Goal: Task Accomplishment & Management: Use online tool/utility

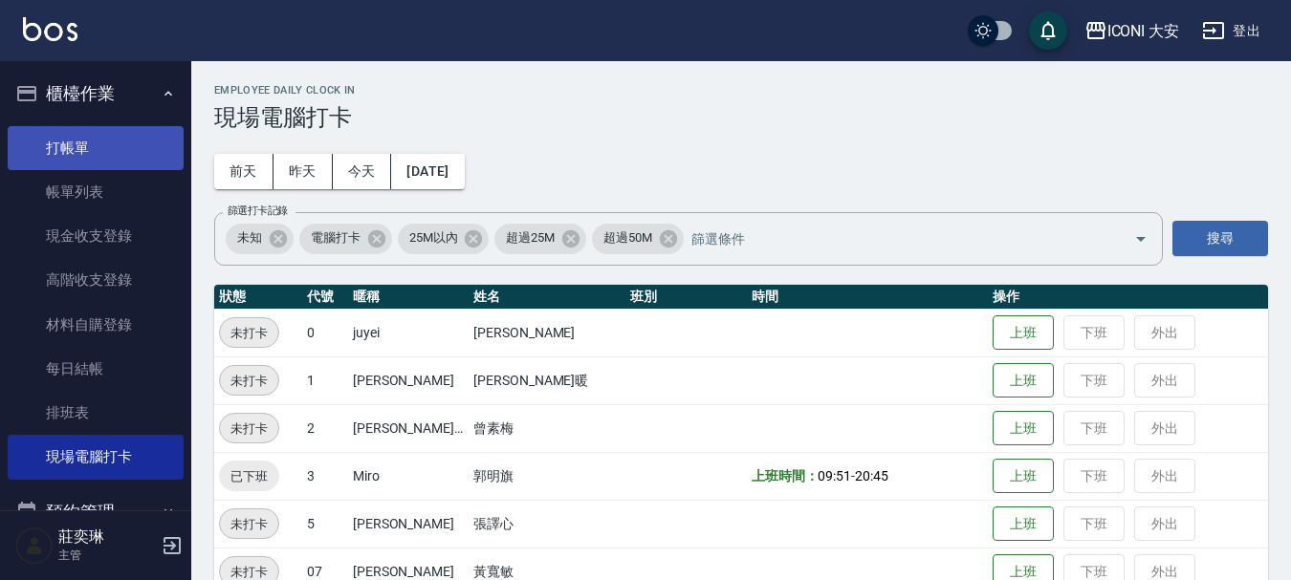
click at [77, 156] on link "打帳單" at bounding box center [96, 148] width 176 height 44
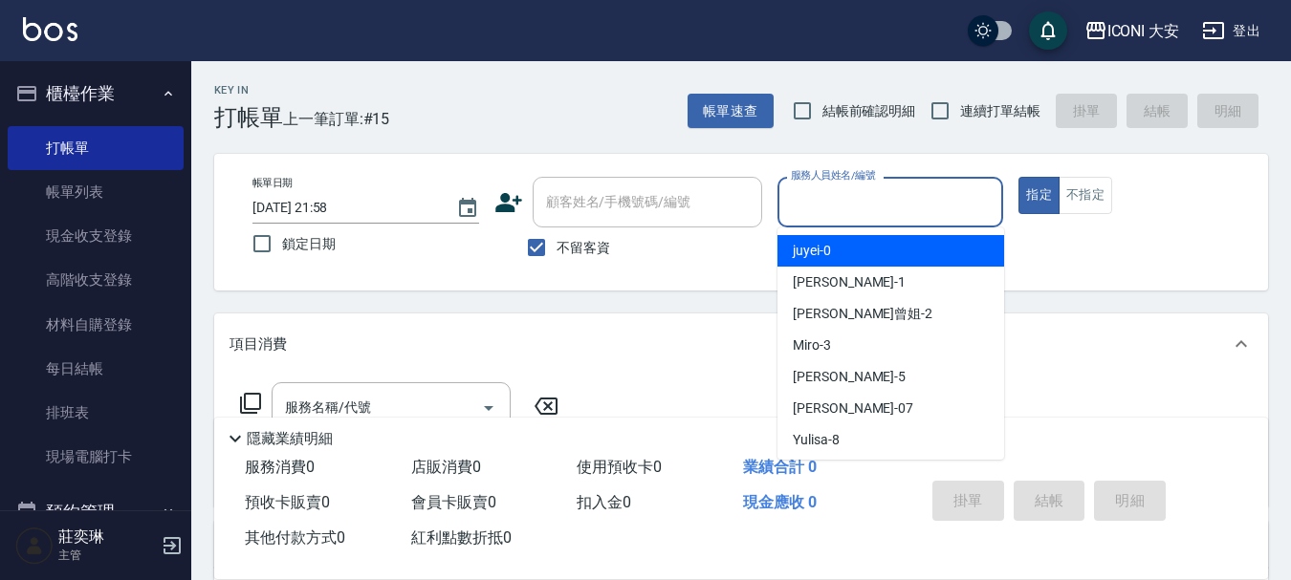
click at [919, 197] on input "服務人員姓名/編號" at bounding box center [890, 202] width 209 height 33
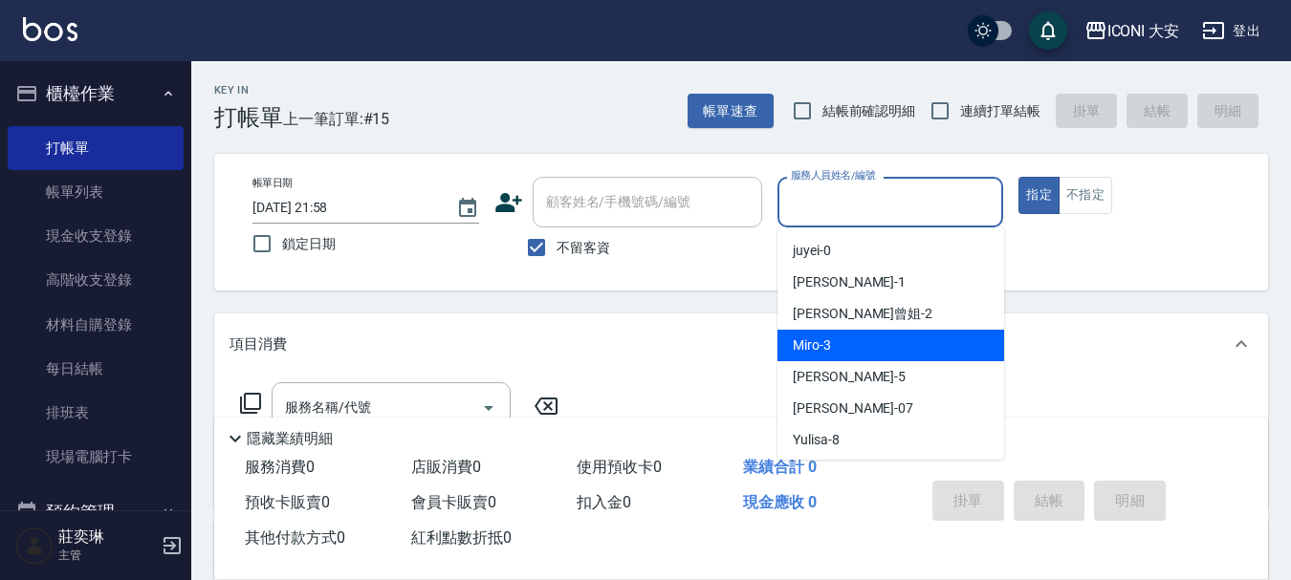
click at [866, 339] on div "Miro -3" at bounding box center [890, 346] width 227 height 32
type input "Miro-3"
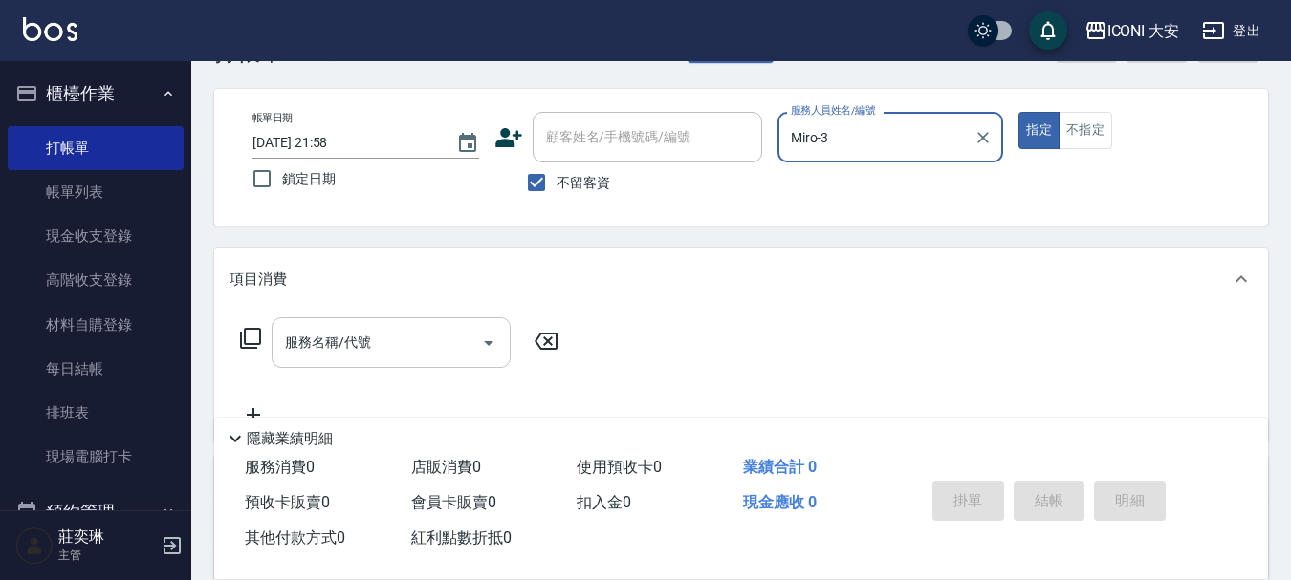
scroll to position [96, 0]
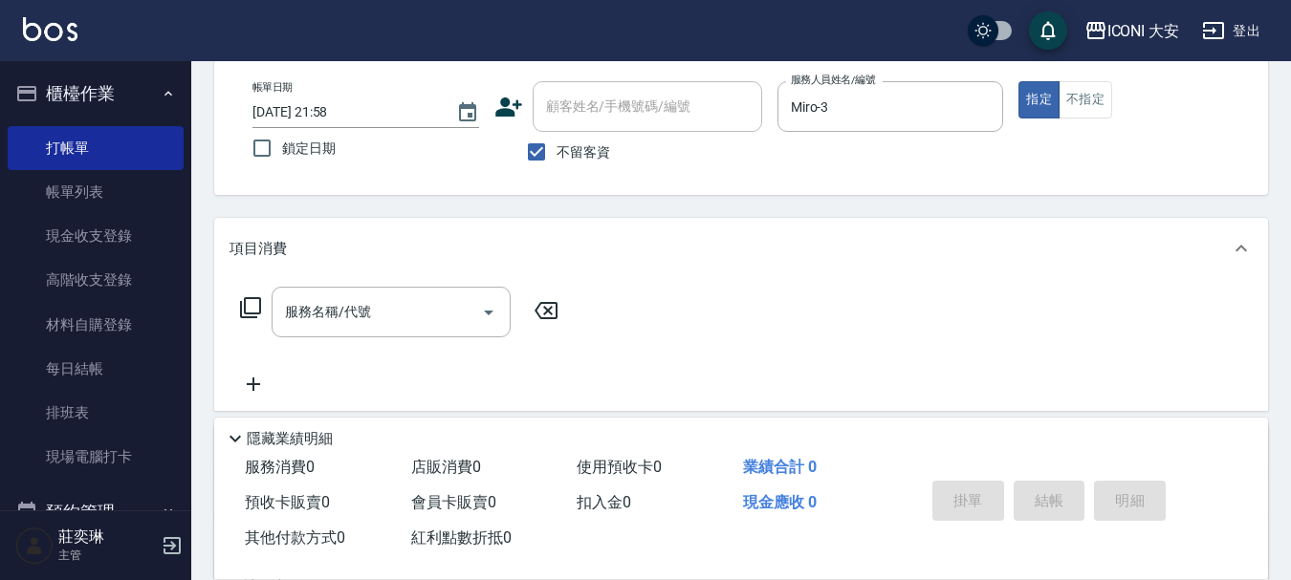
click at [245, 299] on icon at bounding box center [250, 307] width 21 height 21
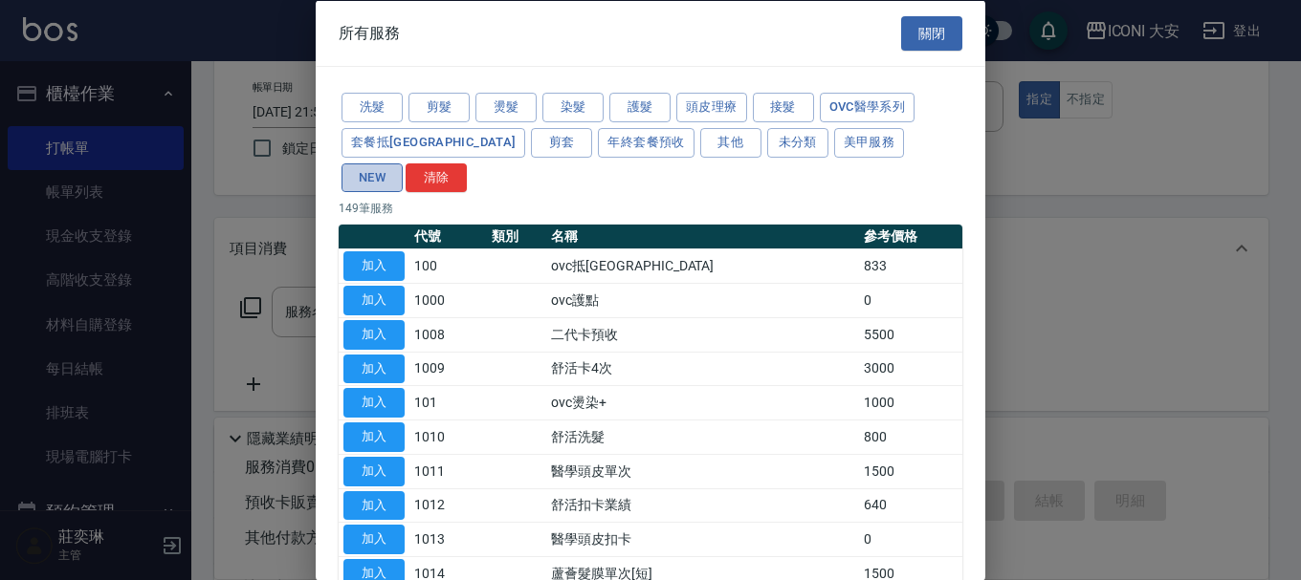
click at [403, 163] on button "NEW" at bounding box center [371, 178] width 61 height 30
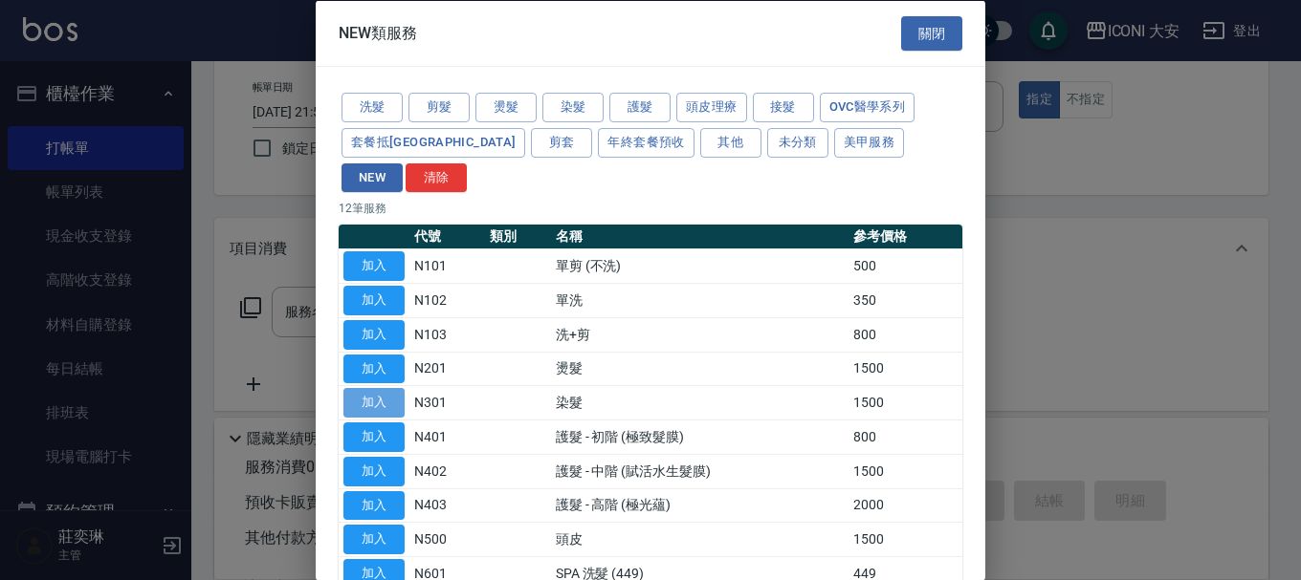
click at [386, 388] on button "加入" at bounding box center [373, 403] width 61 height 30
type input "染髮(N301)"
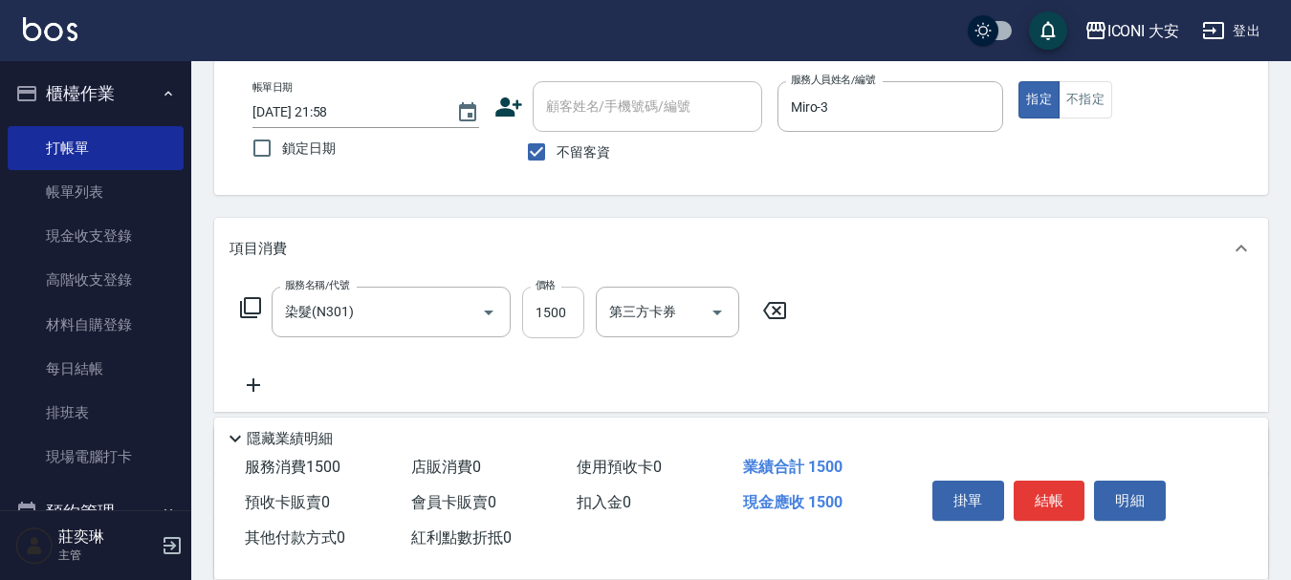
click at [541, 322] on input "1500" at bounding box center [553, 313] width 62 height 52
type input "1299"
click at [1028, 483] on button "結帳" at bounding box center [1050, 501] width 72 height 40
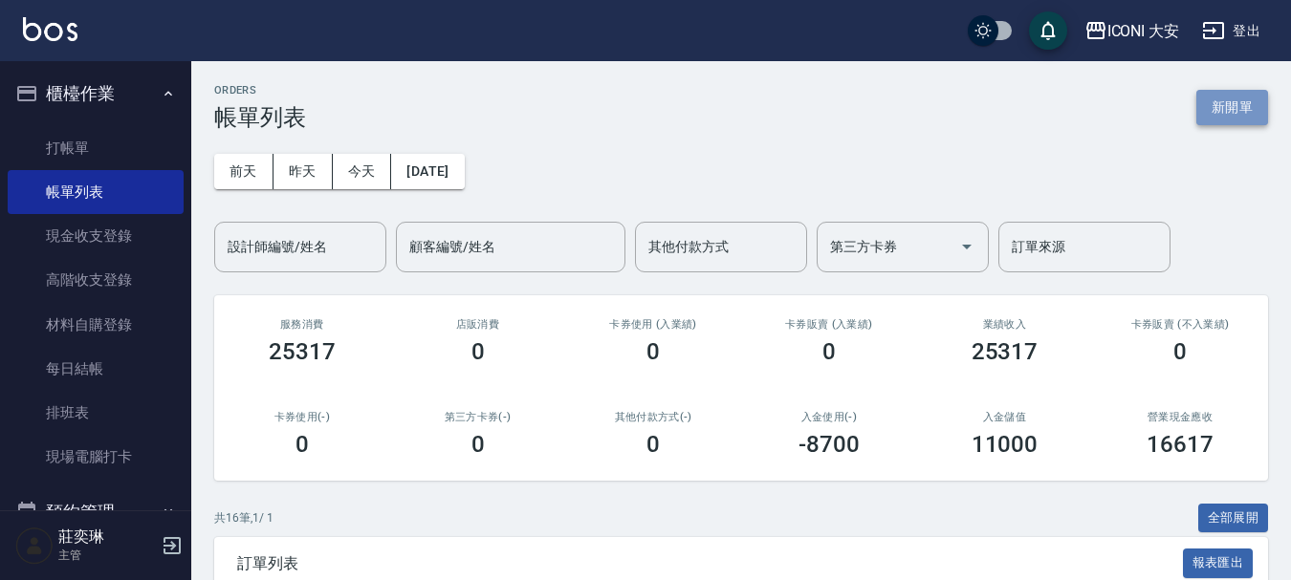
click at [1230, 112] on button "新開單" at bounding box center [1232, 107] width 72 height 35
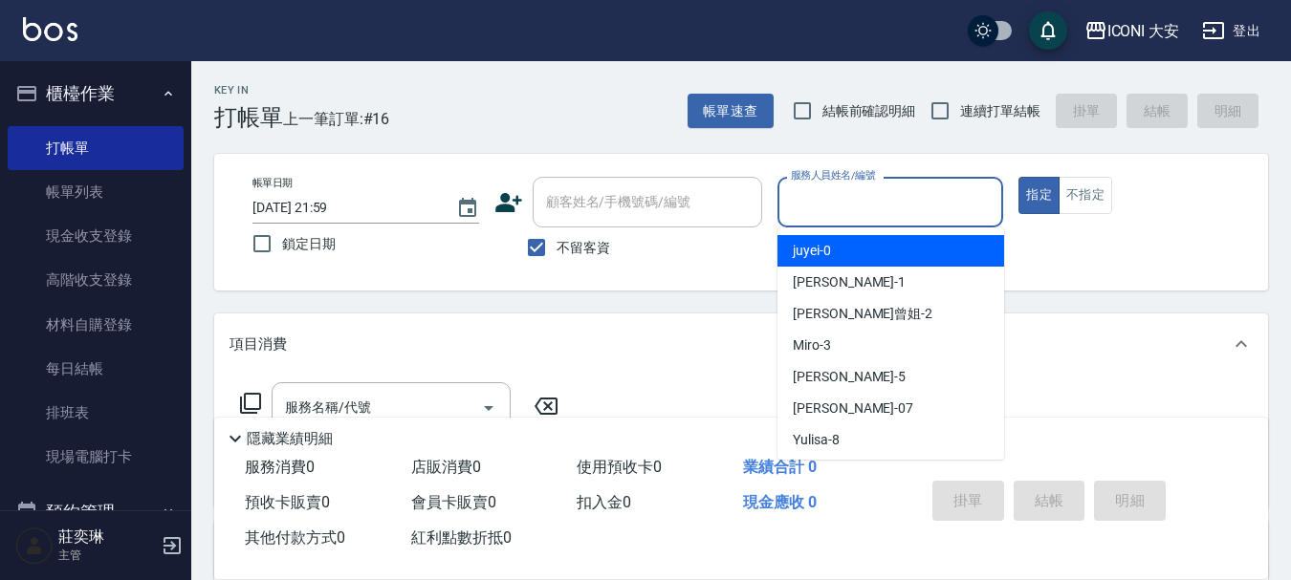
click at [865, 218] on input "服務人員姓名/編號" at bounding box center [890, 202] width 209 height 33
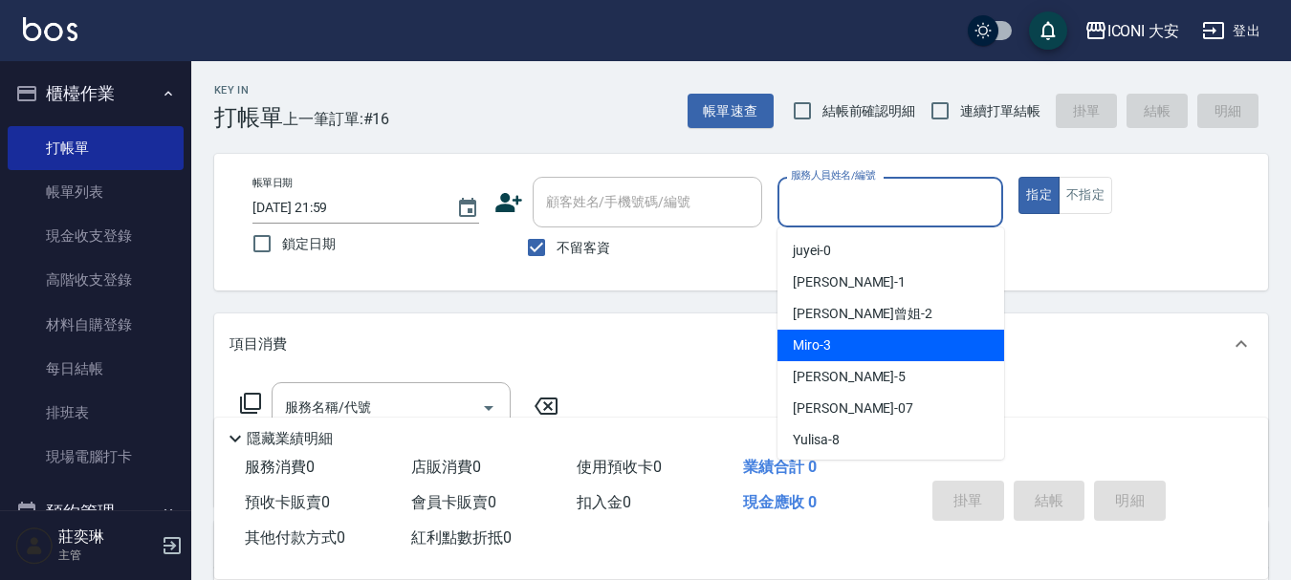
click at [871, 344] on div "Miro -3" at bounding box center [890, 346] width 227 height 32
type input "Miro-3"
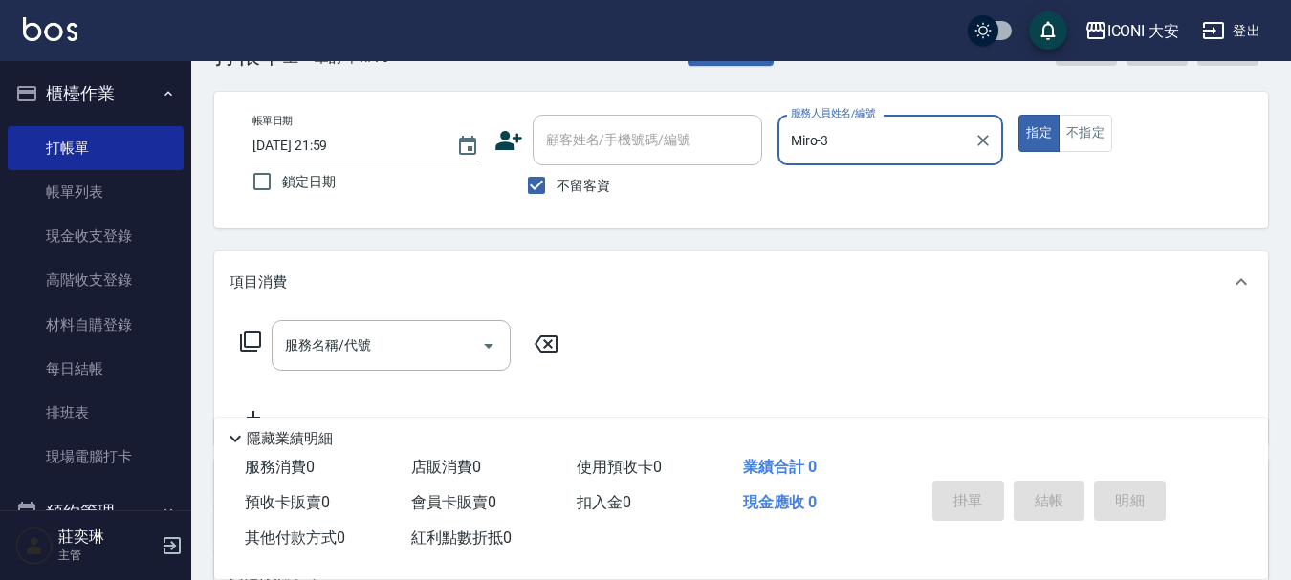
scroll to position [96, 0]
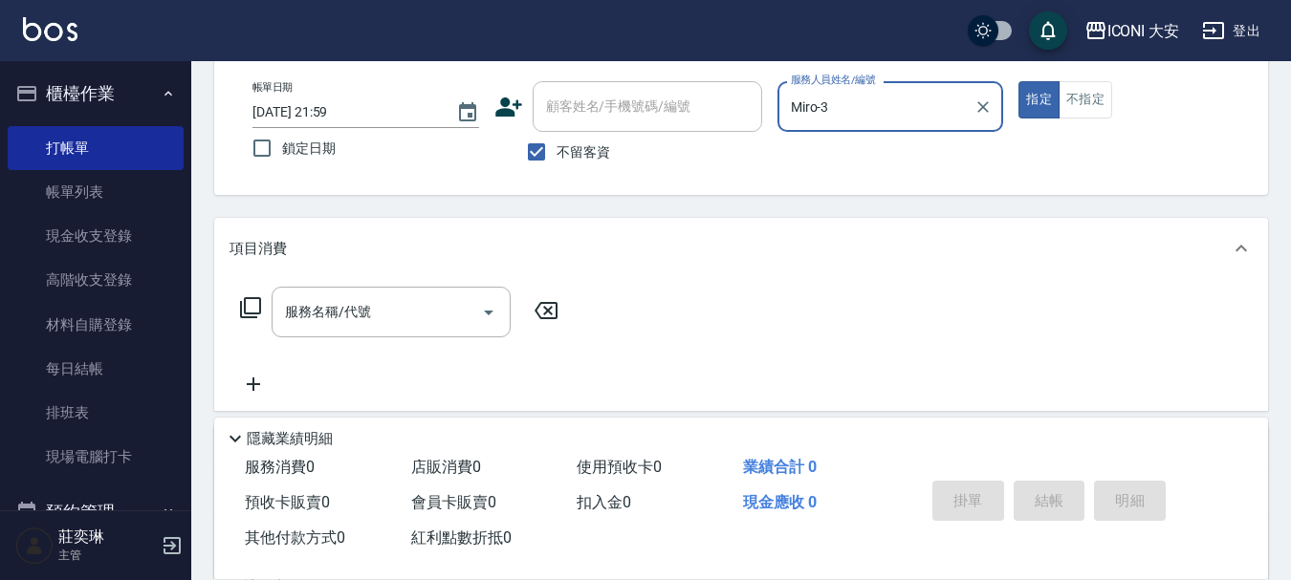
click at [252, 309] on icon at bounding box center [250, 307] width 23 height 23
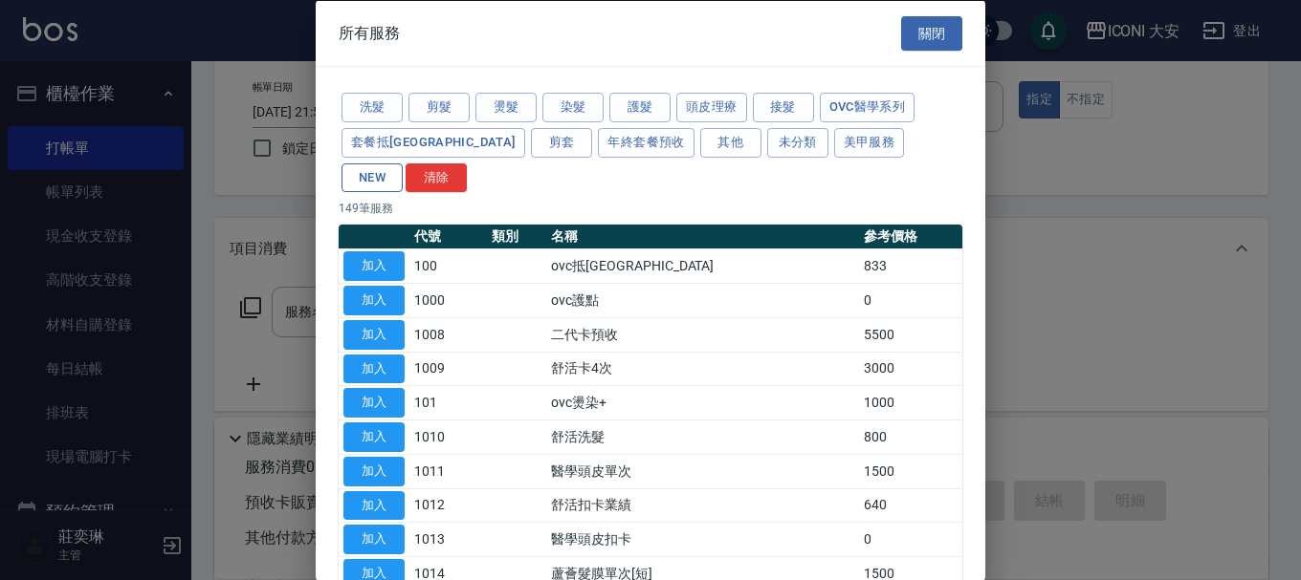
click at [403, 163] on button "NEW" at bounding box center [371, 178] width 61 height 30
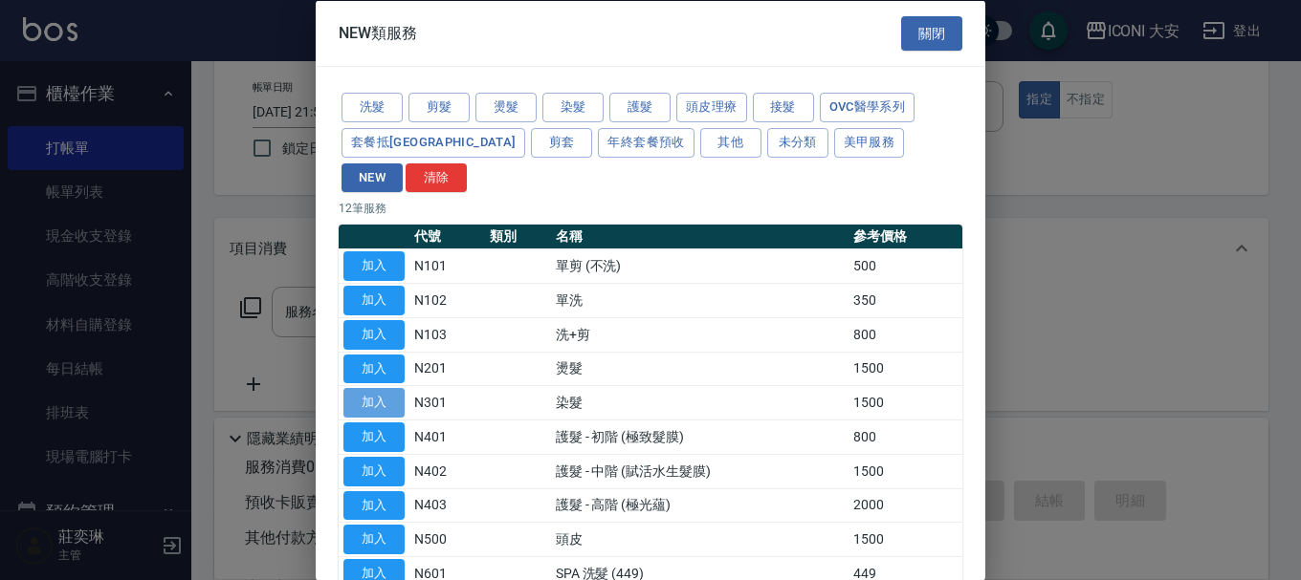
click at [375, 388] on button "加入" at bounding box center [373, 403] width 61 height 30
type input "染髮(N301)"
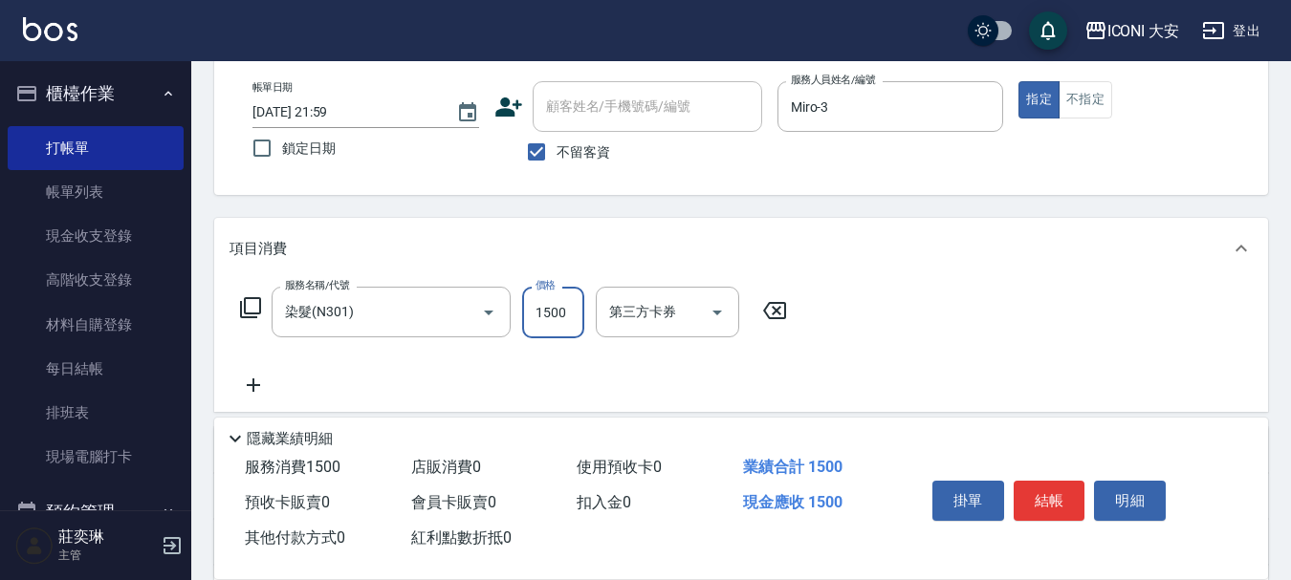
click at [550, 312] on input "1500" at bounding box center [553, 313] width 62 height 52
type input "2500"
click at [1053, 486] on button "結帳" at bounding box center [1050, 501] width 72 height 40
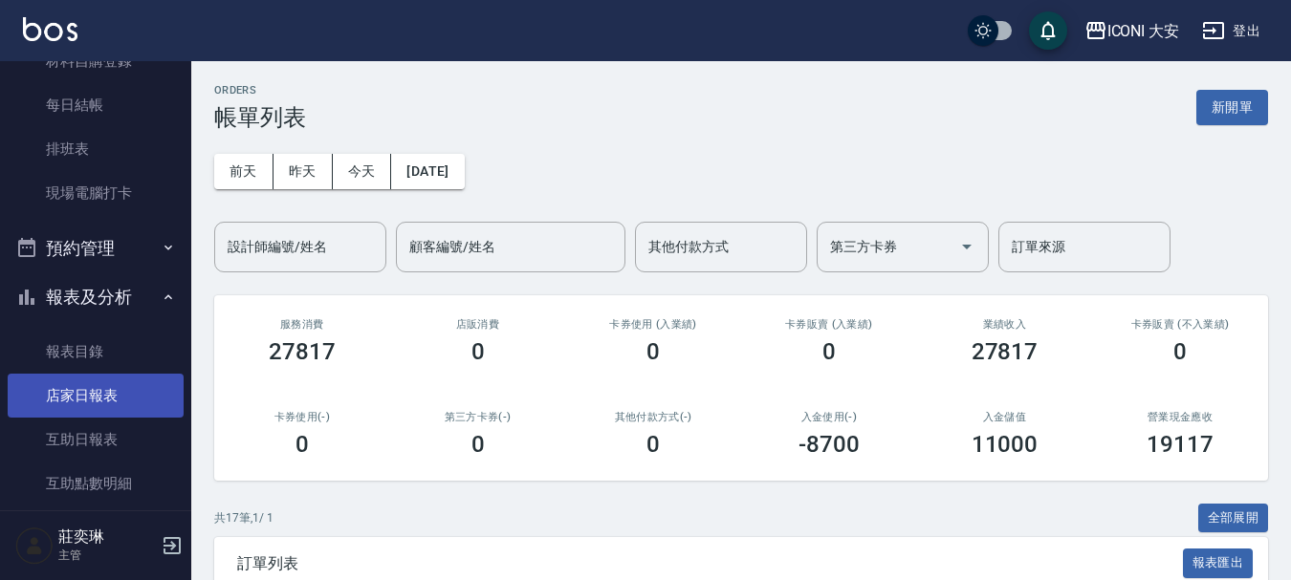
scroll to position [383, 0]
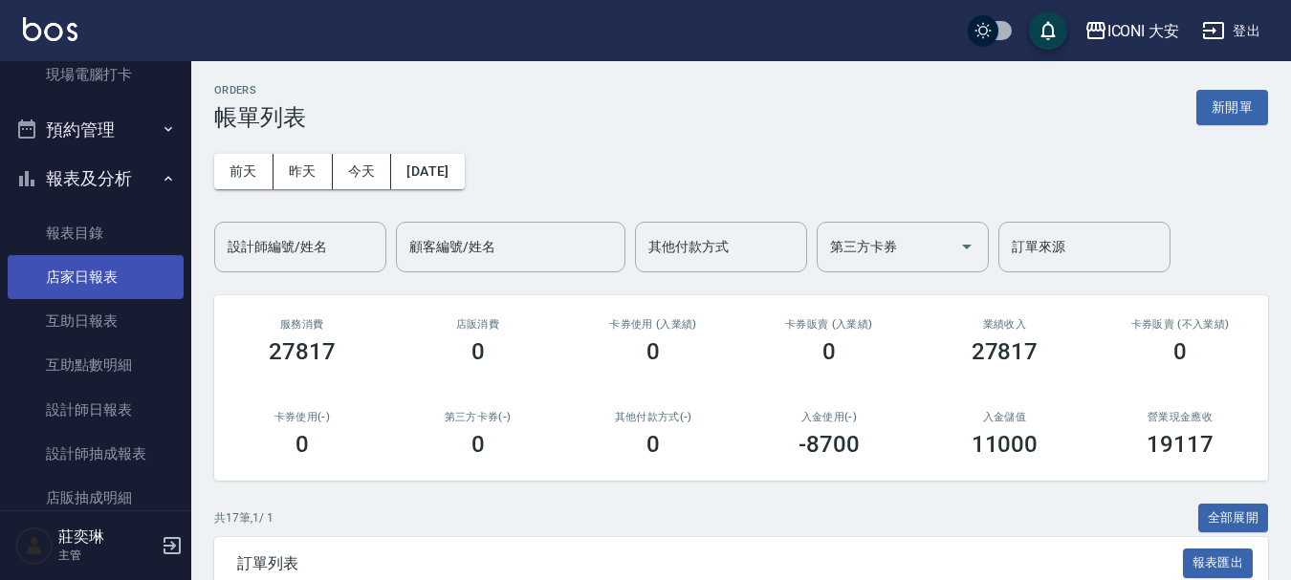
click at [108, 283] on link "店家日報表" at bounding box center [96, 277] width 176 height 44
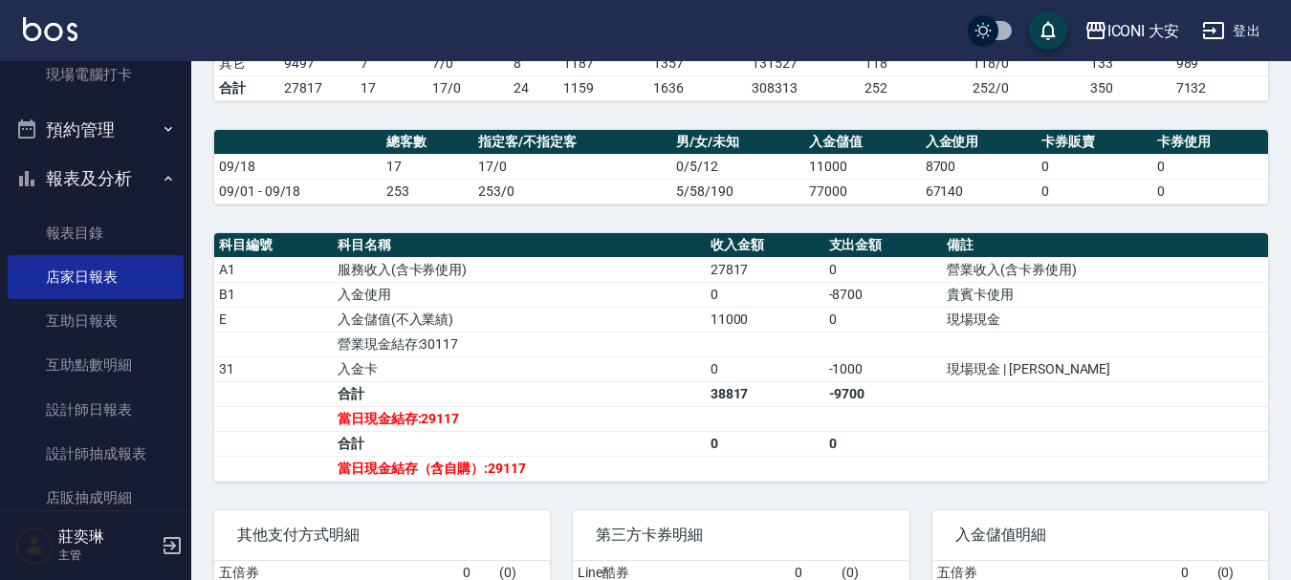
scroll to position [478, 0]
